Goal: Task Accomplishment & Management: Use online tool/utility

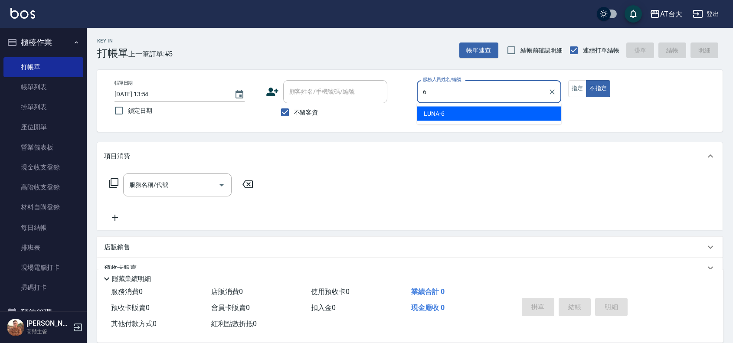
type input "LUNA-6"
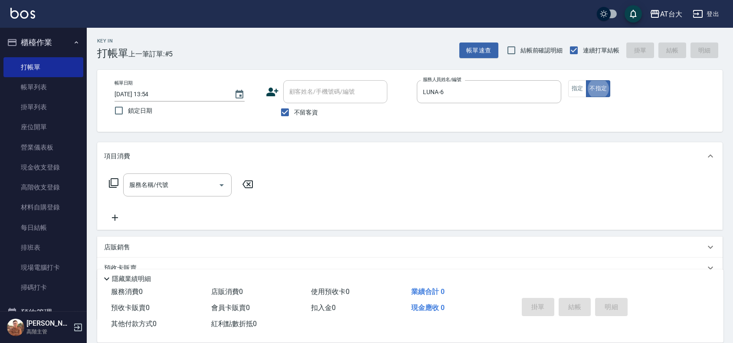
type button "false"
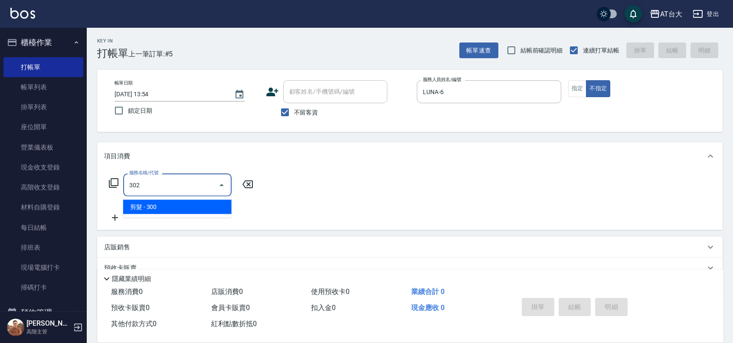
type input "剪髮(302)"
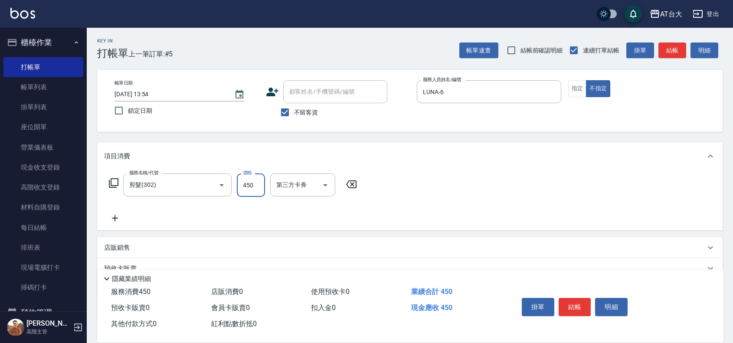
type input "450"
click at [575, 301] on button "結帳" at bounding box center [574, 307] width 33 height 18
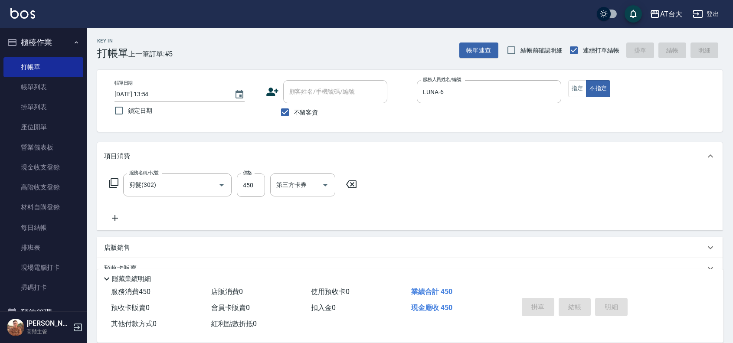
type input "[DATE] 15:10"
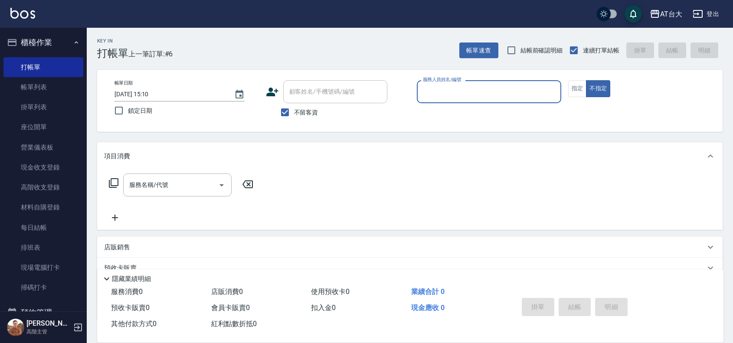
click at [488, 92] on input "服務人員姓名/編號" at bounding box center [489, 91] width 137 height 15
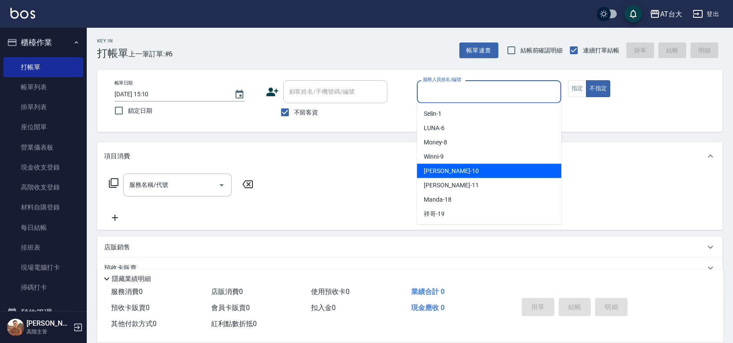
click at [454, 168] on div "JOJO -10" at bounding box center [489, 171] width 144 height 14
type input "JOJO-10"
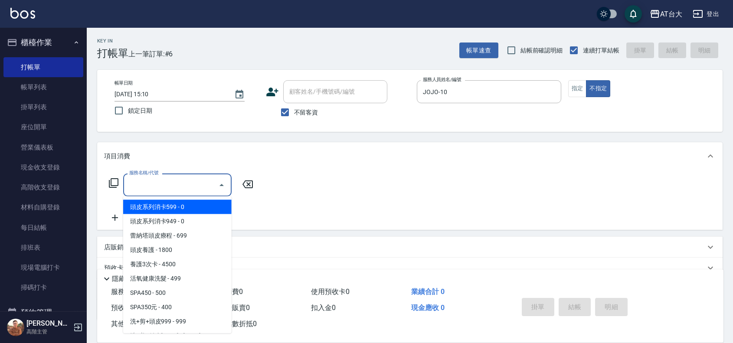
click at [198, 183] on input "服務名稱/代號" at bounding box center [171, 184] width 88 height 15
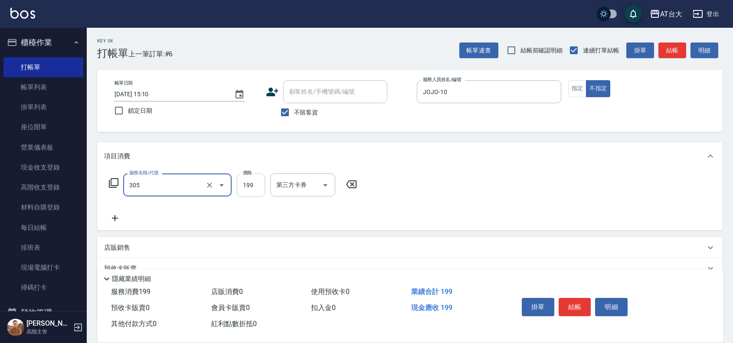
type input "剪髮(305)"
click at [251, 185] on input "199" at bounding box center [251, 184] width 28 height 23
type input "250"
click at [580, 304] on button "結帳" at bounding box center [574, 307] width 33 height 18
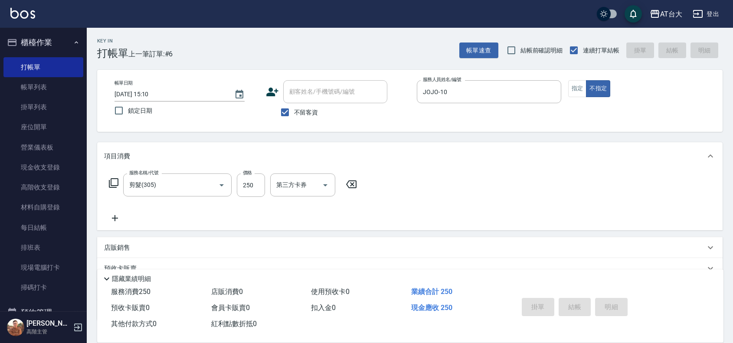
type input "[DATE] 15:38"
